Goal: Task Accomplishment & Management: Manage account settings

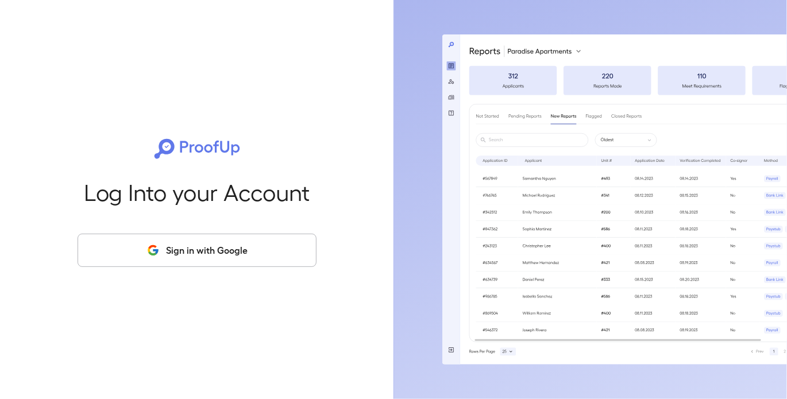
click at [211, 236] on button "Sign in with Google" at bounding box center [197, 250] width 239 height 33
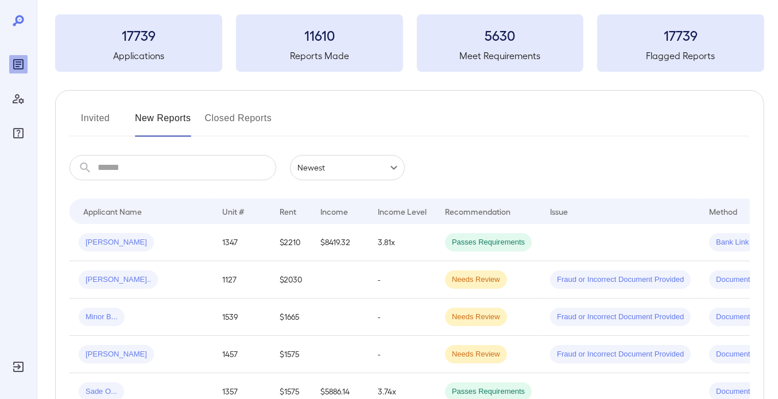
scroll to position [115, 0]
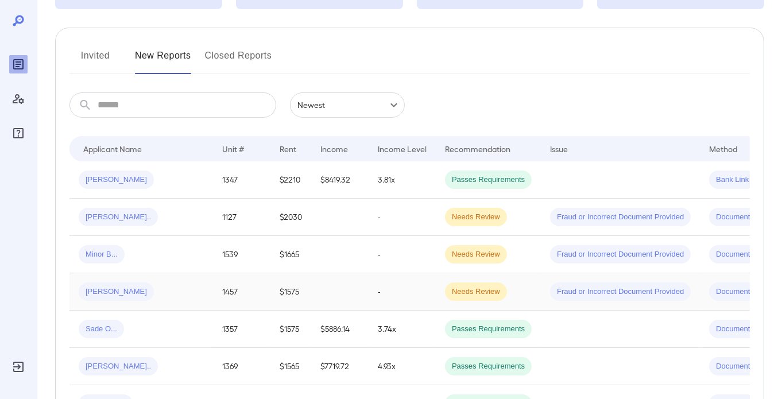
click at [203, 298] on div "[PERSON_NAME]" at bounding box center [141, 291] width 125 height 18
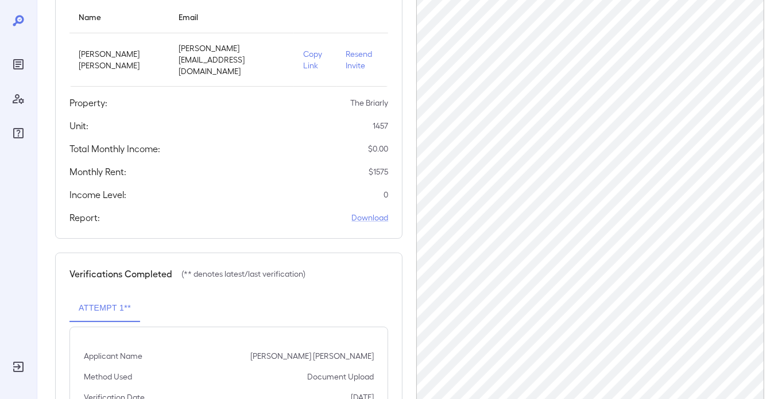
scroll to position [172, 0]
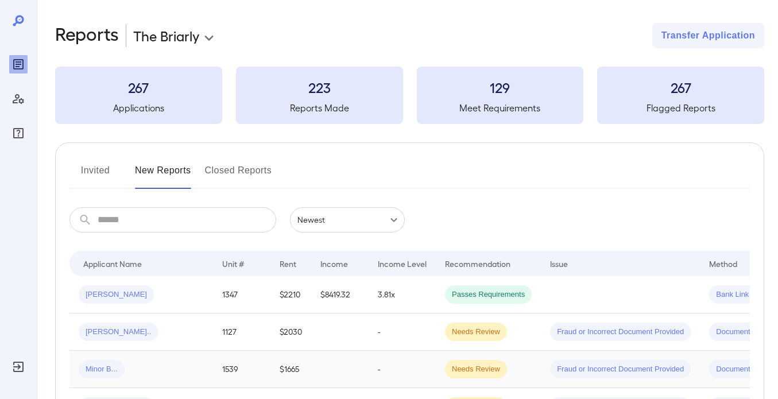
scroll to position [115, 0]
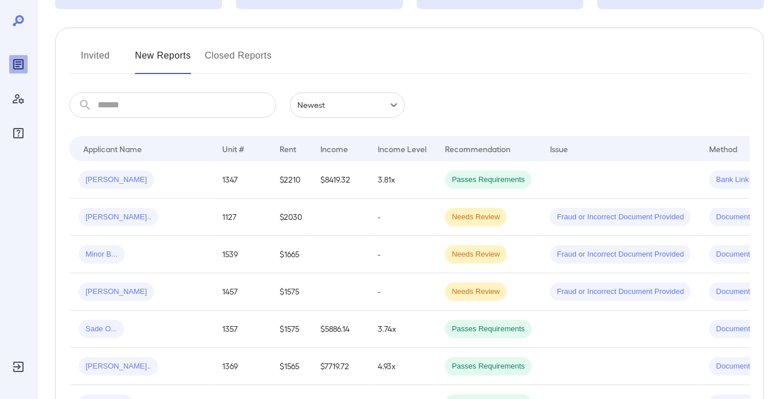
click at [104, 55] on button "Invited" at bounding box center [95, 61] width 52 height 28
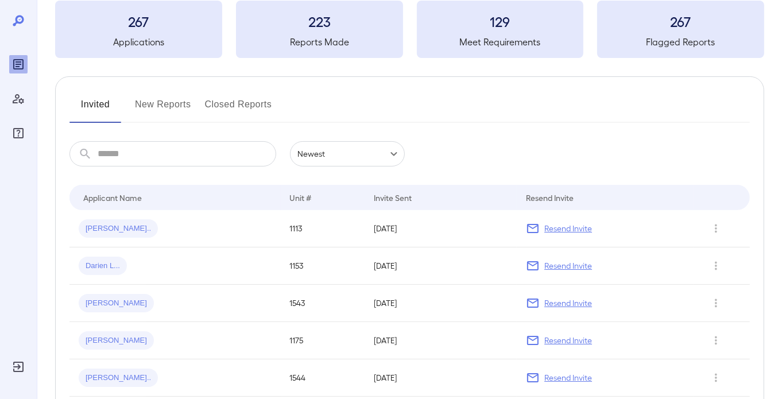
scroll to position [115, 0]
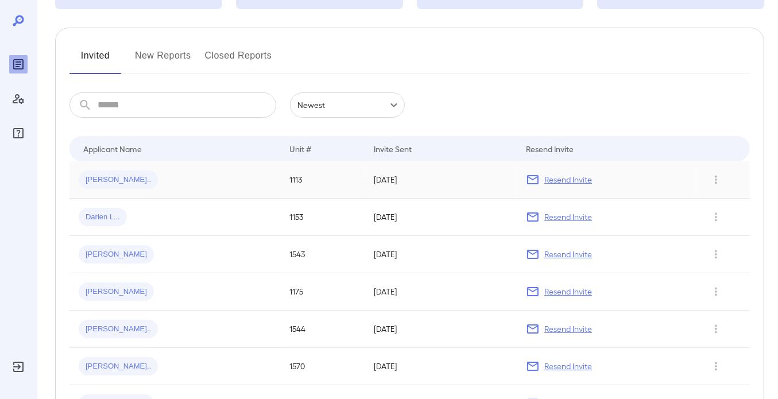
click at [571, 177] on p "Resend Invite" at bounding box center [568, 179] width 48 height 11
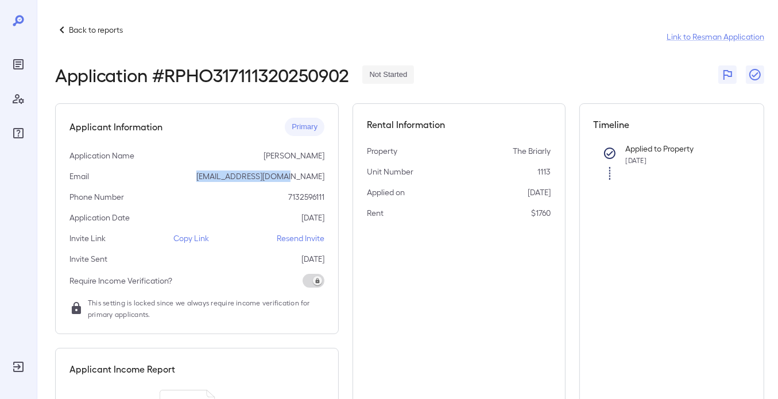
drag, startPoint x: 327, startPoint y: 177, endPoint x: 239, endPoint y: 179, distance: 87.8
click at [239, 179] on div "Applicant Information Primary Application Name Javier Palomo Email lenimjwest@i…" at bounding box center [197, 218] width 284 height 231
click at [287, 157] on p "Javier Palomo" at bounding box center [294, 155] width 61 height 11
drag, startPoint x: 323, startPoint y: 155, endPoint x: 272, endPoint y: 160, distance: 51.3
click at [272, 160] on div "Application Name Javier Palomo" at bounding box center [196, 155] width 255 height 11
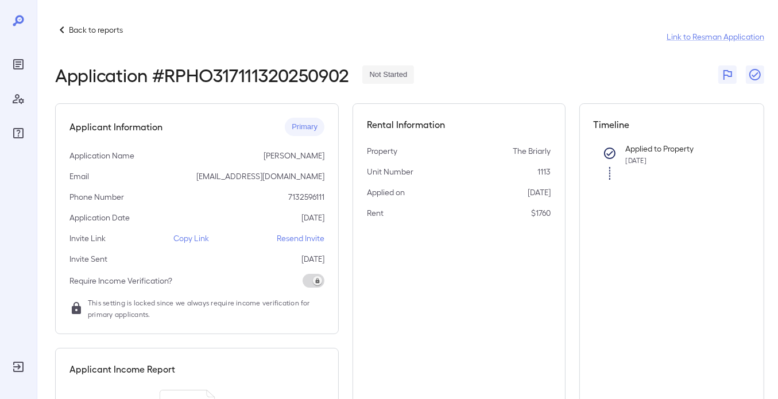
click at [290, 181] on p "lenimjwest@icloud.com" at bounding box center [260, 176] width 128 height 11
click at [314, 242] on p "Resend Invite" at bounding box center [301, 238] width 48 height 11
click at [81, 29] on p "Back to reports" at bounding box center [96, 29] width 54 height 11
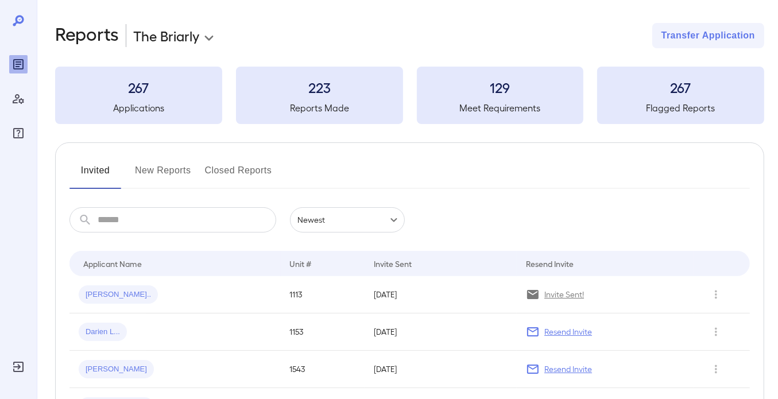
click at [171, 170] on button "New Reports" at bounding box center [163, 175] width 56 height 28
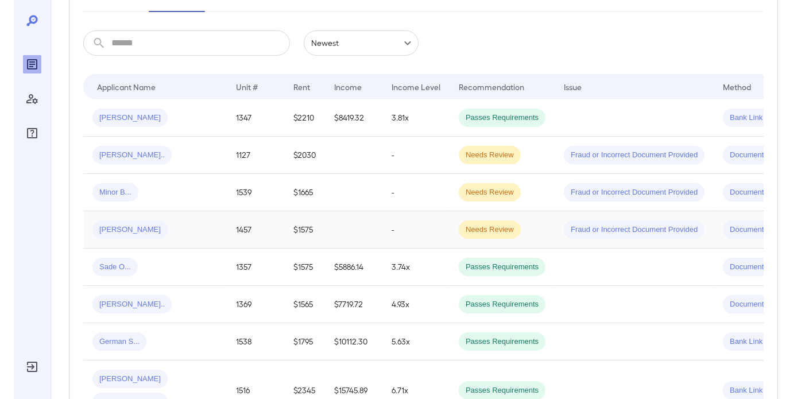
scroll to position [115, 0]
